Goal: Information Seeking & Learning: Check status

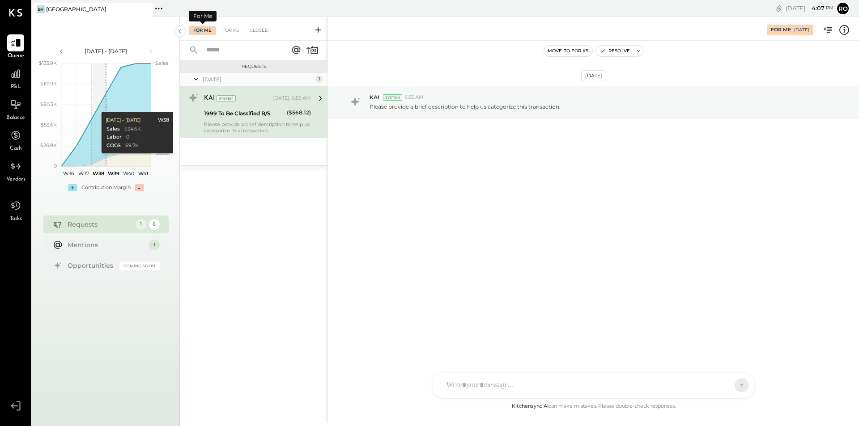
click at [198, 30] on div "For Me" at bounding box center [202, 30] width 27 height 9
click at [234, 113] on div "1999 To Be Classified B/S" at bounding box center [244, 113] width 80 height 9
click at [238, 113] on div "1999 To Be Classified B/S" at bounding box center [244, 113] width 80 height 9
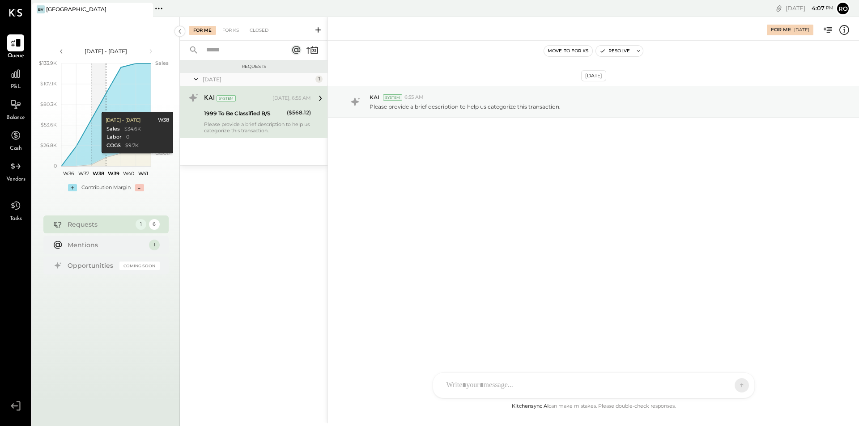
click at [224, 113] on div "1999 To Be Classified B/S" at bounding box center [244, 113] width 80 height 9
click at [211, 98] on div "KAI" at bounding box center [209, 98] width 11 height 9
click at [319, 99] on icon at bounding box center [321, 99] width 12 height 12
click at [407, 108] on p "Please provide a brief description to help us categorize this transaction." at bounding box center [465, 107] width 191 height 8
click at [466, 102] on div "Please provide a brief description to help us categorize this transaction." at bounding box center [611, 105] width 482 height 9
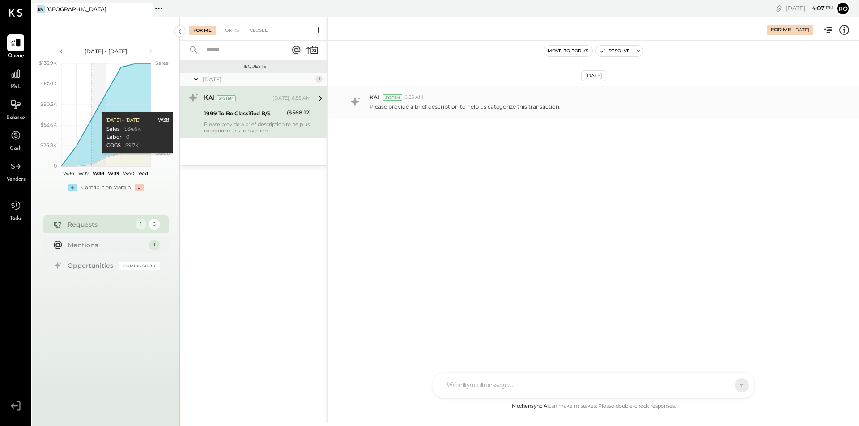
click at [502, 111] on div "KAI System 6:55 AM Please provide a brief description to help us categorize thi…" at bounding box center [593, 102] width 531 height 32
click at [321, 96] on icon at bounding box center [321, 99] width 12 height 12
click at [320, 95] on icon at bounding box center [321, 99] width 12 height 12
click at [230, 124] on div "Please provide a brief description to help us categorize this transaction." at bounding box center [257, 127] width 107 height 13
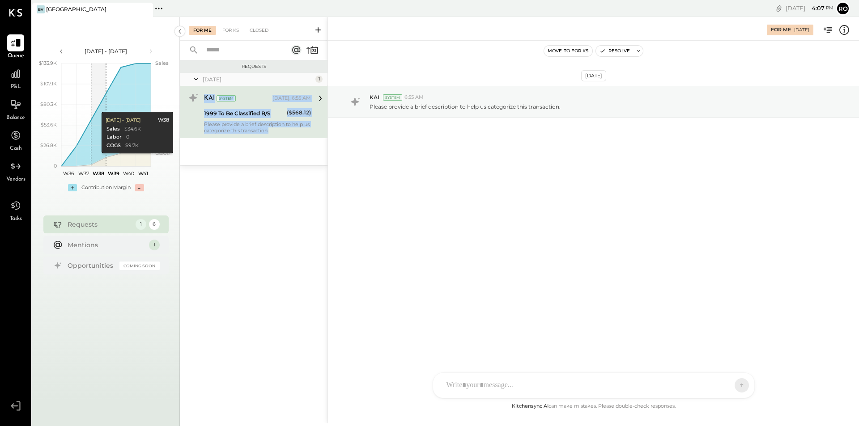
click at [225, 126] on div "Please provide a brief description to help us categorize this transaction." at bounding box center [257, 127] width 107 height 13
click at [204, 125] on div "KAI System [DATE], 6:55 AM 1999 To Be Classified B/S ($568.12) Please provide a…" at bounding box center [254, 112] width 148 height 52
click at [222, 98] on div "System" at bounding box center [226, 98] width 19 height 6
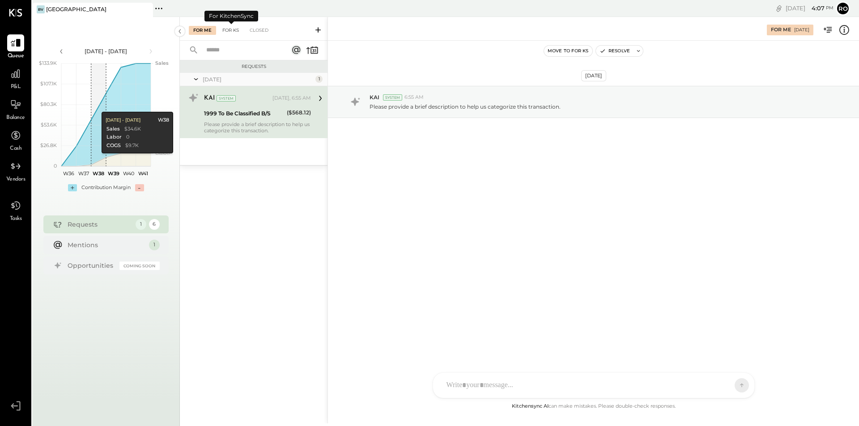
click at [229, 30] on div "For KS" at bounding box center [231, 30] width 26 height 9
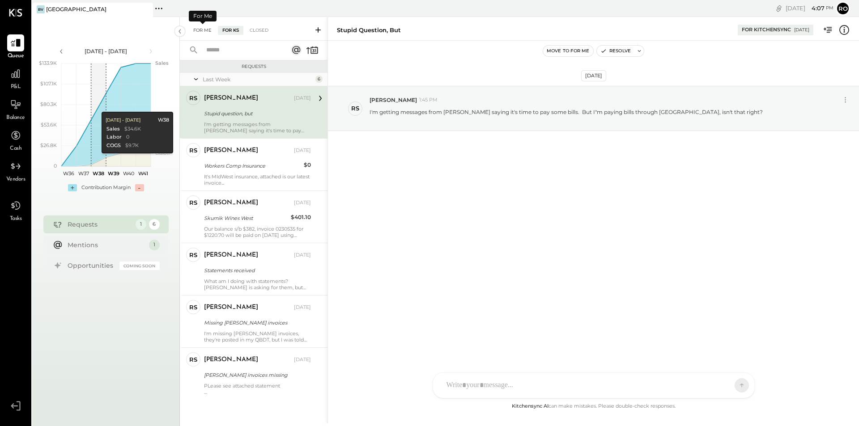
click at [201, 29] on div "For Me" at bounding box center [202, 30] width 27 height 9
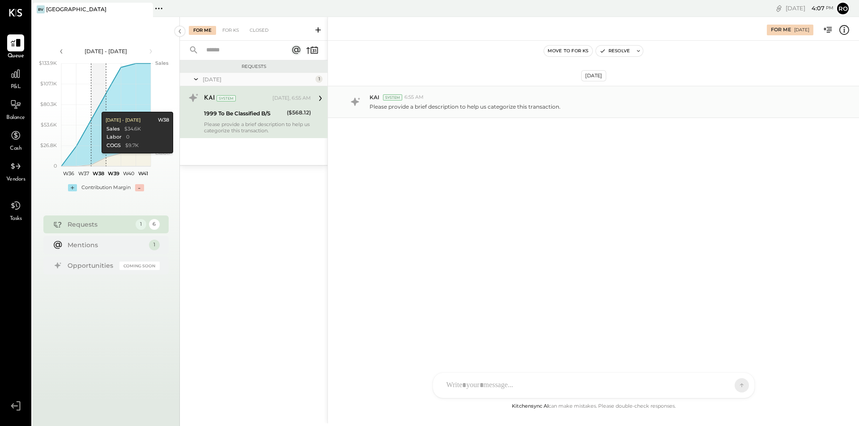
click at [436, 106] on p "Please provide a brief description to help us categorize this transaction." at bounding box center [465, 107] width 191 height 8
click at [501, 385] on div at bounding box center [593, 385] width 321 height 25
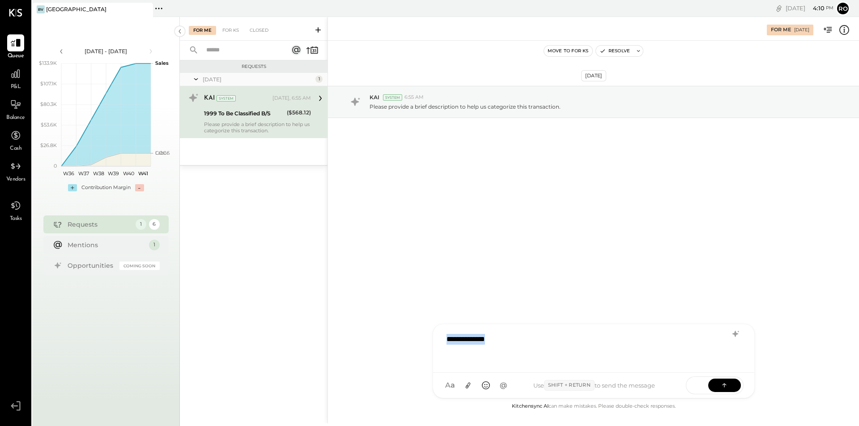
drag, startPoint x: 491, startPoint y: 342, endPoint x: 413, endPoint y: 337, distance: 78.4
click at [413, 337] on div "**********" at bounding box center [594, 220] width 532 height 407
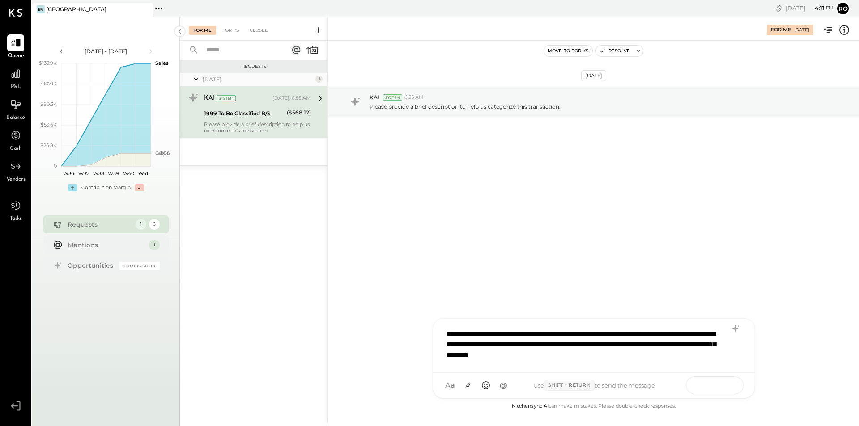
click at [721, 387] on icon at bounding box center [724, 385] width 9 height 9
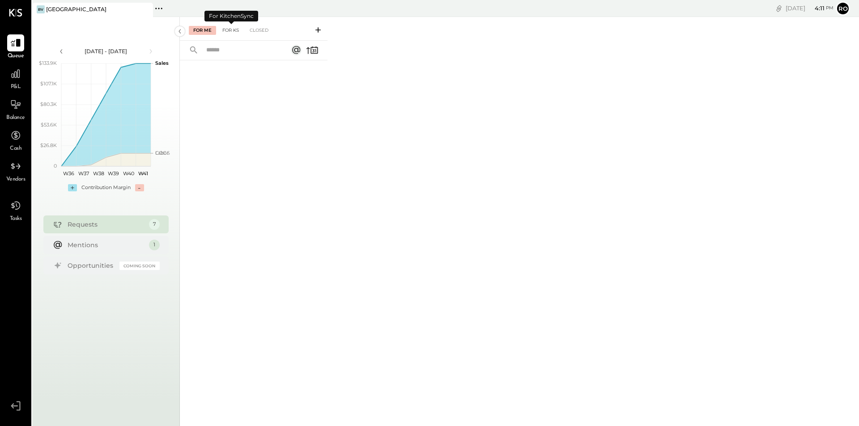
click at [231, 28] on div "For KS" at bounding box center [231, 30] width 26 height 9
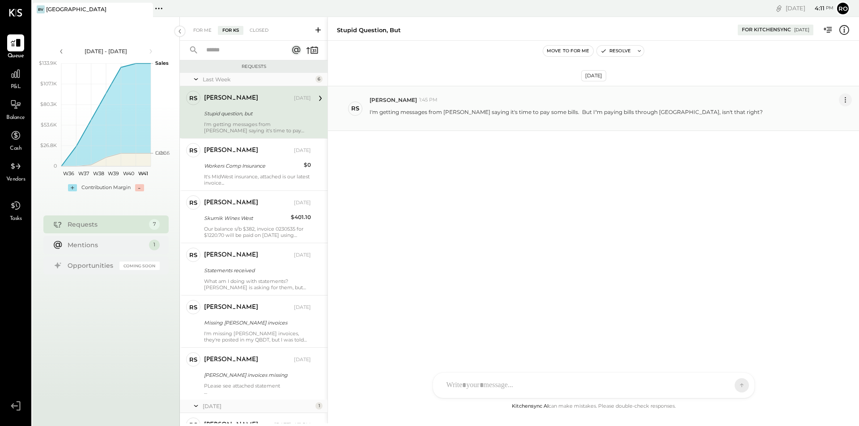
click at [843, 98] on icon at bounding box center [845, 99] width 9 height 9
click at [829, 113] on button "Edit Message" at bounding box center [823, 115] width 57 height 15
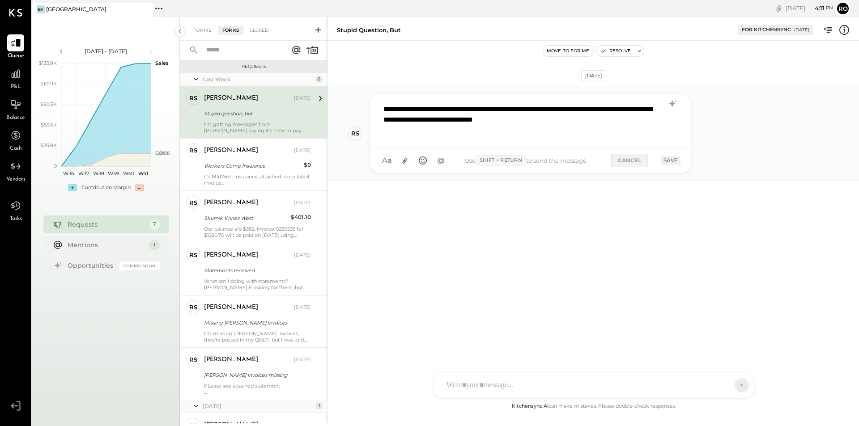
click at [636, 159] on button "CANCEL" at bounding box center [630, 160] width 36 height 13
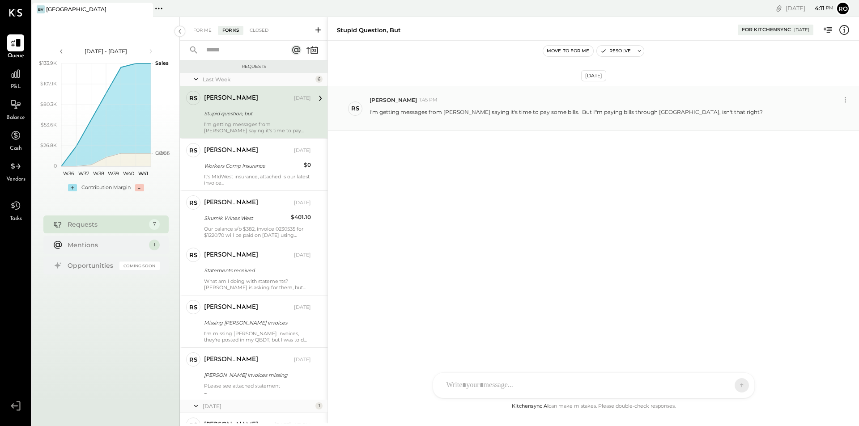
drag, startPoint x: 280, startPoint y: 126, endPoint x: 536, endPoint y: 174, distance: 259.9
click at [527, 181] on div "[DATE] RS [PERSON_NAME] 1:45 PM I'm getting messages from [PERSON_NAME] saying …" at bounding box center [593, 130] width 531 height 135
drag, startPoint x: 618, startPoint y: 121, endPoint x: 510, endPoint y: 197, distance: 132.0
click at [510, 197] on div "[DATE] RS [PERSON_NAME] 1:45 PM I'm getting messages from [PERSON_NAME] saying …" at bounding box center [593, 130] width 531 height 135
click at [846, 99] on icon at bounding box center [845, 99] width 9 height 9
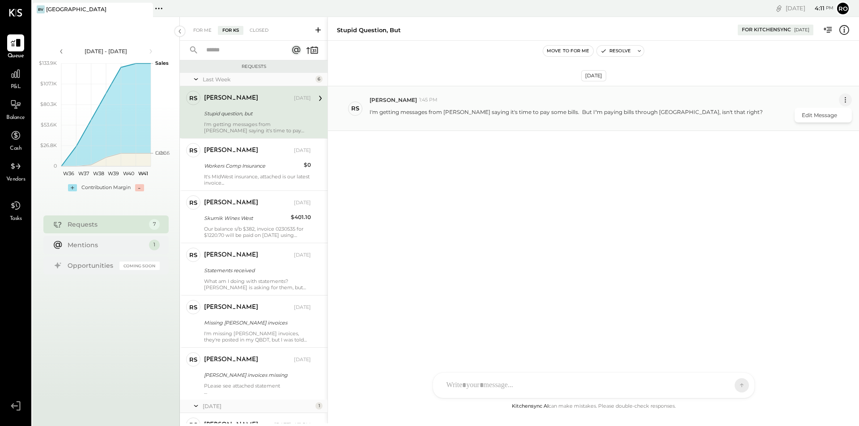
click at [845, 99] on icon at bounding box center [845, 99] width 9 height 9
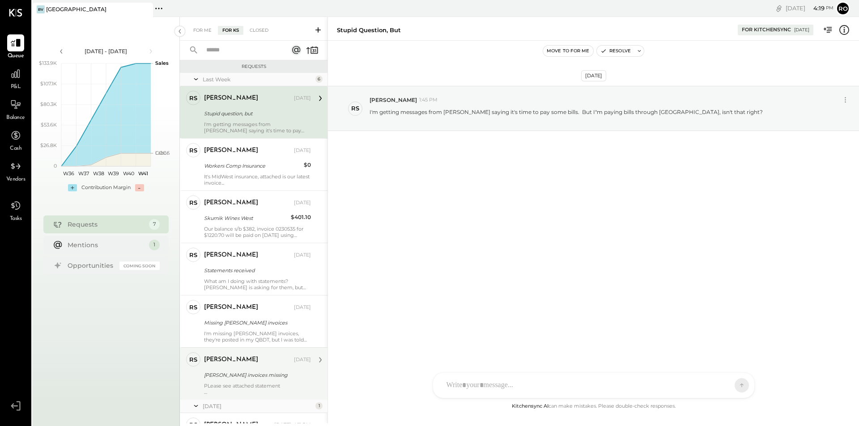
scroll to position [68, 0]
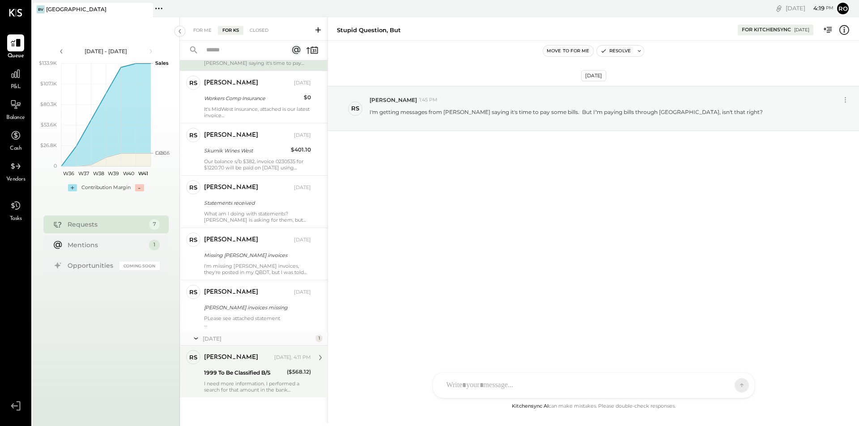
click at [242, 381] on div "I need more information. I performed a search for that amount in the bank trans…" at bounding box center [257, 387] width 107 height 13
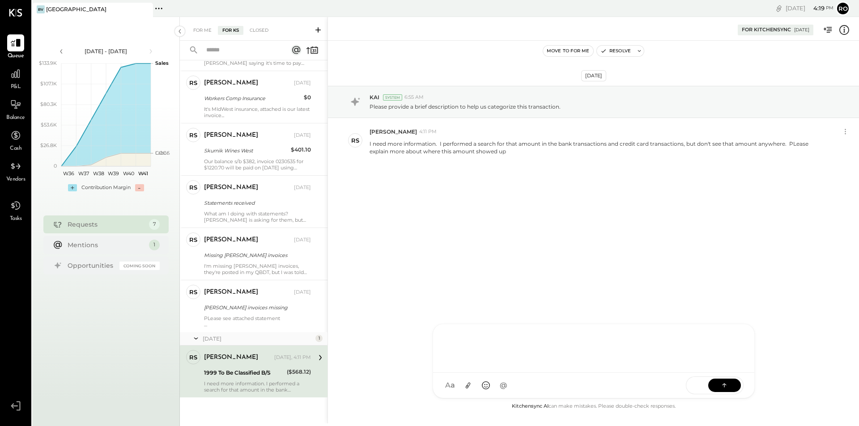
click at [476, 366] on div at bounding box center [593, 348] width 303 height 36
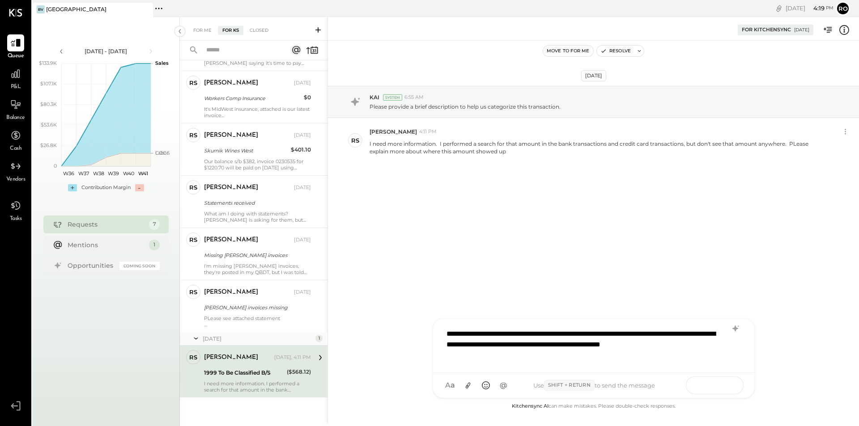
click at [722, 388] on icon at bounding box center [724, 385] width 9 height 9
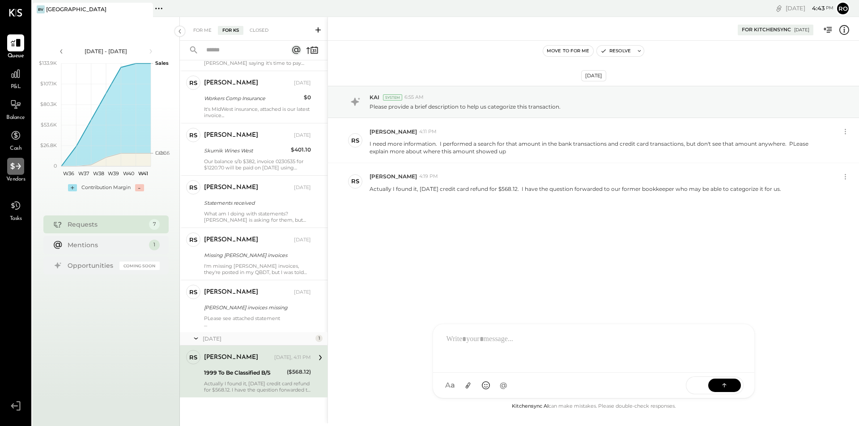
click at [14, 165] on icon at bounding box center [16, 167] width 12 height 12
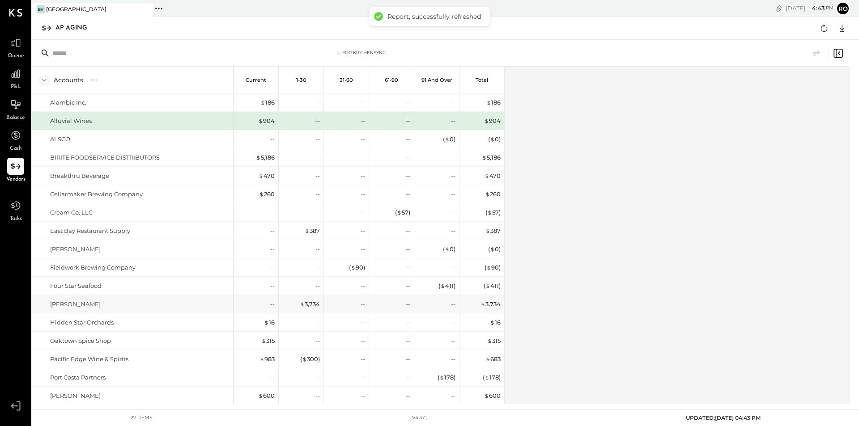
click at [68, 302] on div "[PERSON_NAME]" at bounding box center [75, 304] width 51 height 9
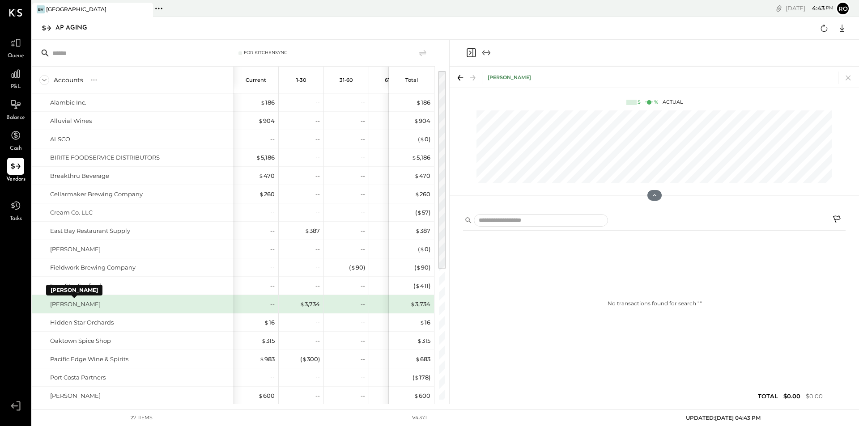
click at [71, 304] on div "[PERSON_NAME]" at bounding box center [75, 304] width 51 height 9
click at [98, 304] on div "[PERSON_NAME]" at bounding box center [140, 304] width 180 height 9
click at [77, 307] on div "[PERSON_NAME]" at bounding box center [75, 304] width 51 height 9
click at [488, 53] on icon "Expand panel (e)" at bounding box center [486, 52] width 11 height 11
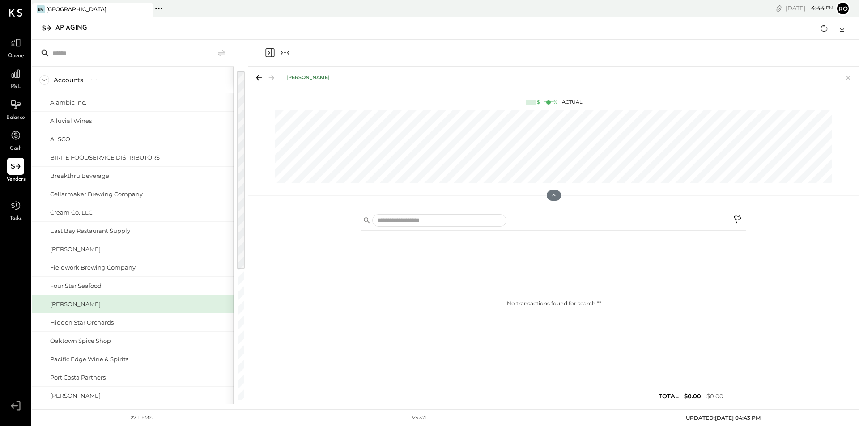
click at [281, 52] on icon "Collapse panel (e)" at bounding box center [285, 52] width 11 height 11
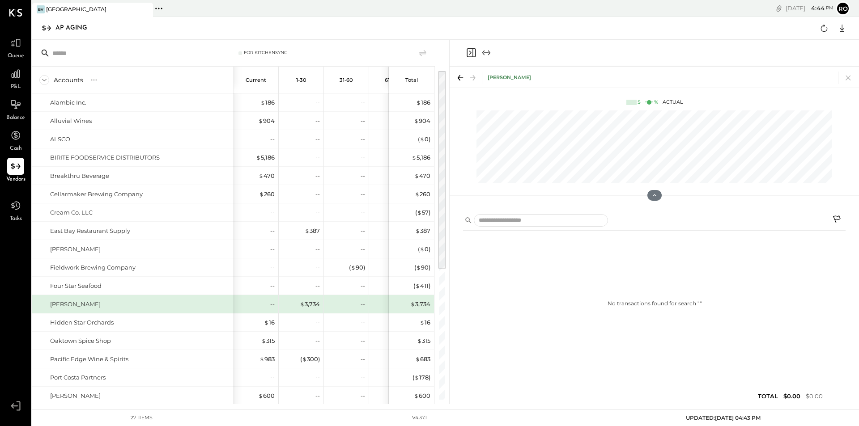
click at [470, 55] on icon "Close panel" at bounding box center [471, 52] width 11 height 11
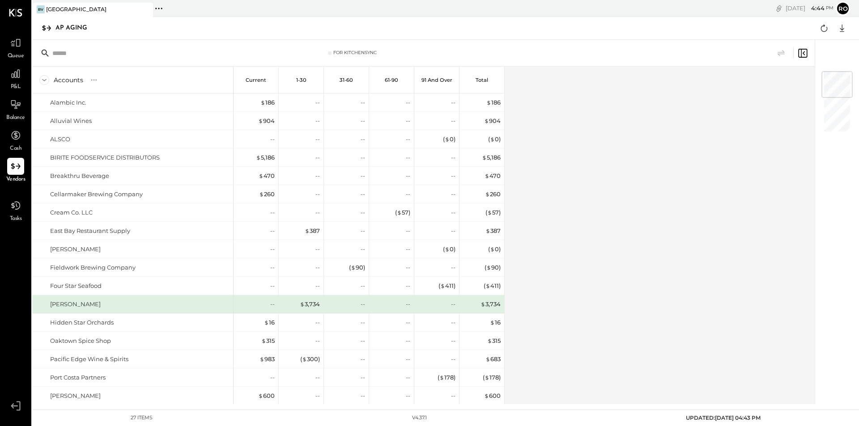
click at [804, 52] on icon at bounding box center [802, 53] width 11 height 11
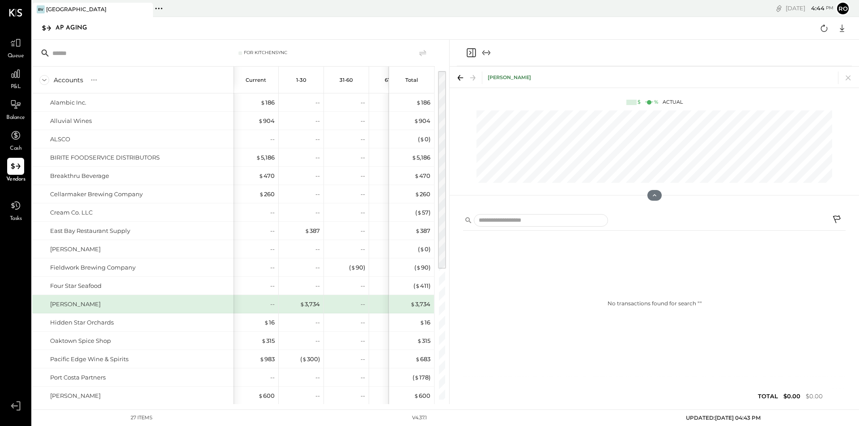
click at [485, 53] on icon "Expand panel (e)" at bounding box center [486, 52] width 11 height 11
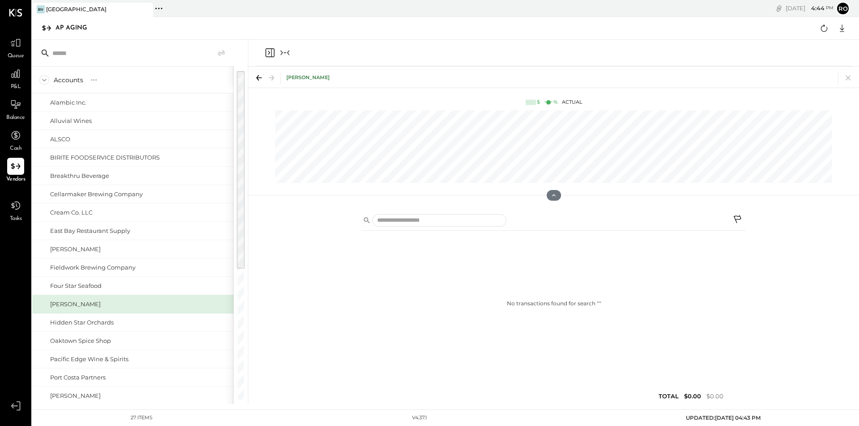
click at [284, 52] on icon "Collapse panel (e)" at bounding box center [285, 52] width 11 height 11
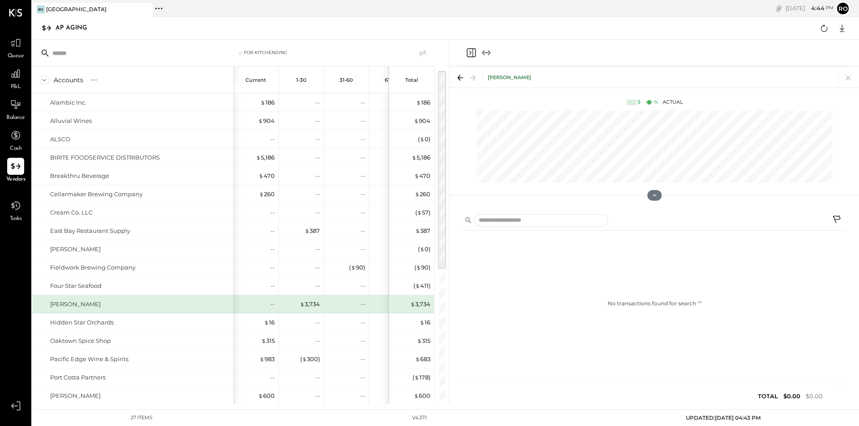
click at [470, 51] on icon "Close panel" at bounding box center [471, 52] width 11 height 11
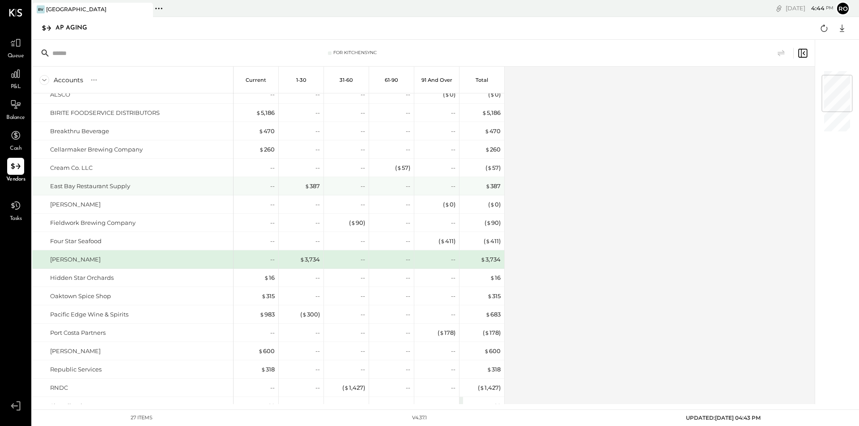
scroll to position [89, 0]
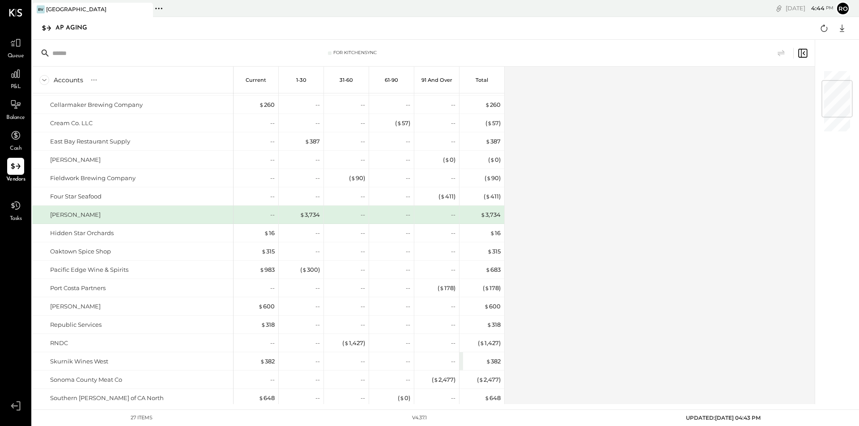
click at [65, 214] on div "[PERSON_NAME]" at bounding box center [75, 215] width 51 height 9
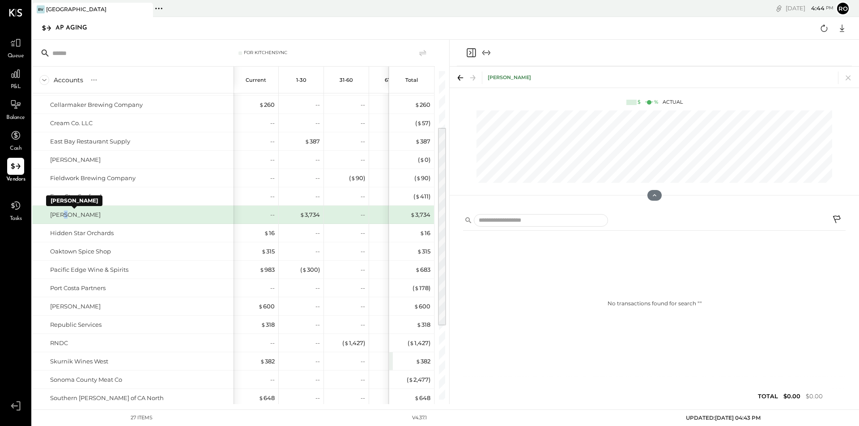
click at [66, 216] on div "[PERSON_NAME]" at bounding box center [75, 215] width 51 height 9
click at [72, 216] on div "[PERSON_NAME]" at bounding box center [75, 215] width 51 height 9
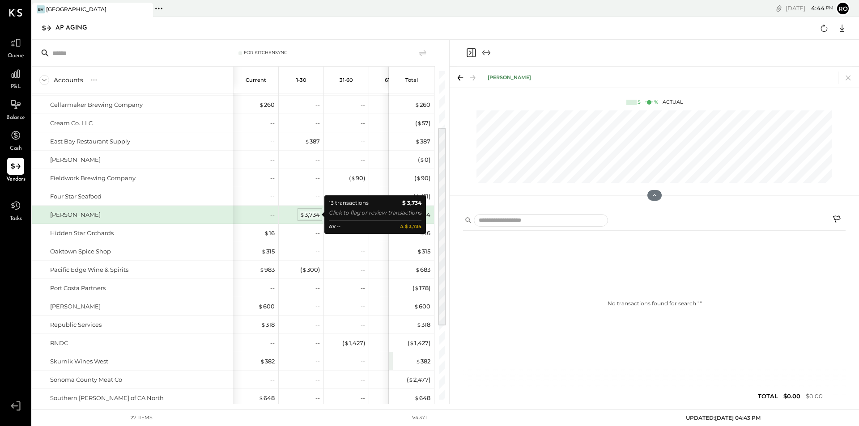
click at [311, 214] on div "$ 3,734" at bounding box center [310, 215] width 20 height 9
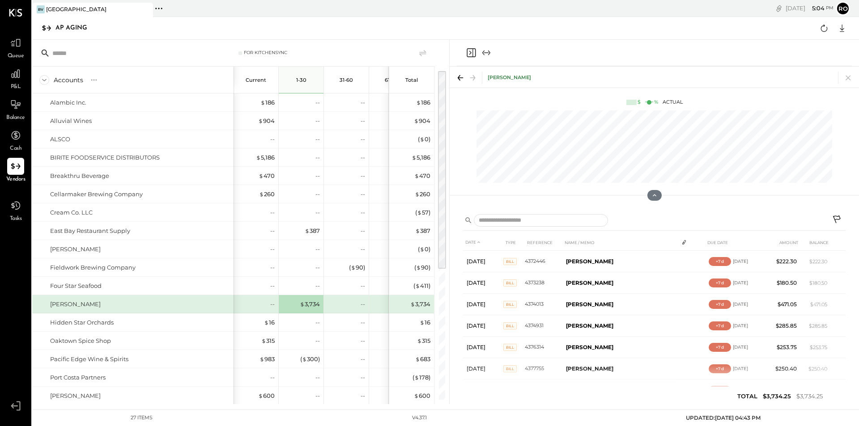
click at [227, 42] on div "BV [GEOGRAPHIC_DATA] Pinned Locations ( 1 ) [GEOGRAPHIC_DATA] No locations dete…" at bounding box center [445, 202] width 827 height 404
click at [219, 35] on div "AP Aging Google Sheets Excel" at bounding box center [445, 28] width 827 height 23
